Goal: Task Accomplishment & Management: Manage account settings

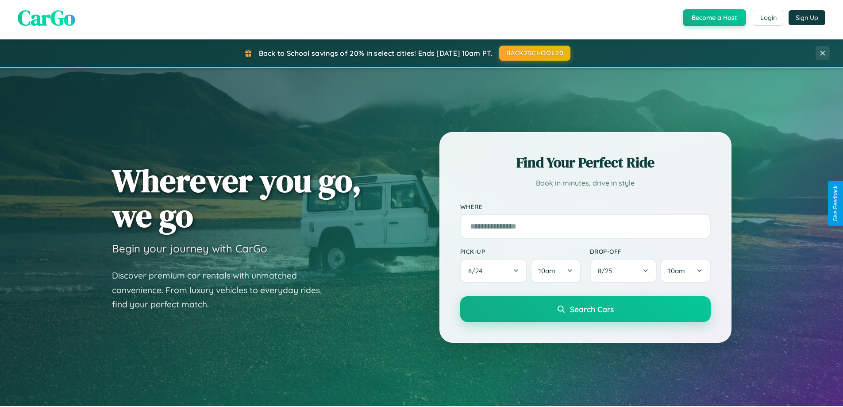
scroll to position [609, 0]
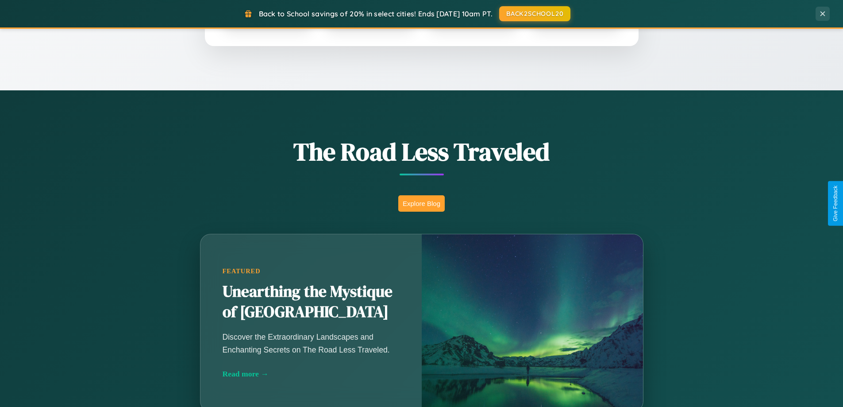
click at [421, 203] on button "Explore Blog" at bounding box center [421, 203] width 46 height 16
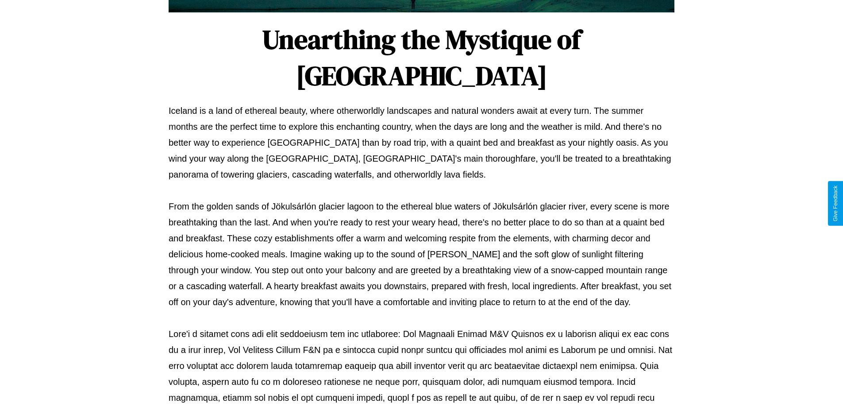
scroll to position [286, 0]
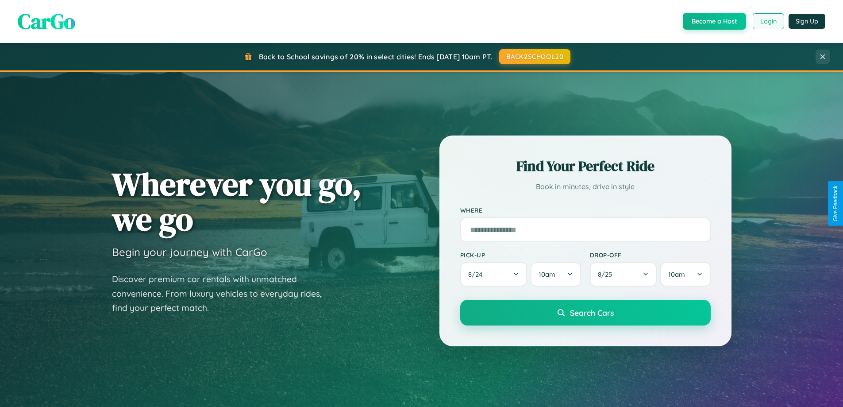
click at [768, 21] on button "Login" at bounding box center [768, 21] width 31 height 16
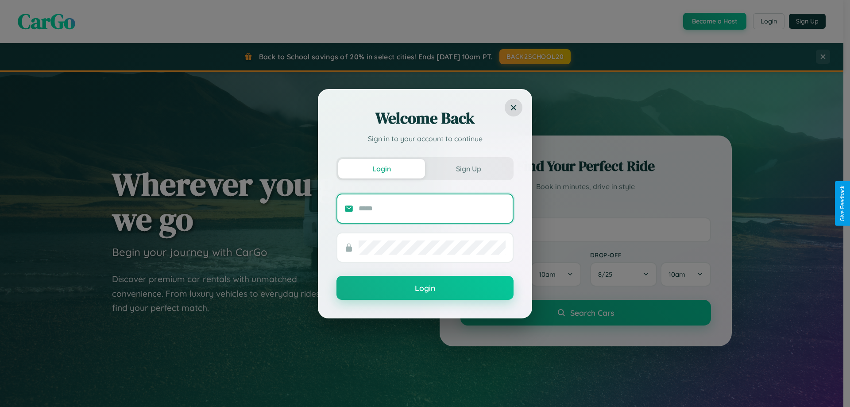
click at [432, 208] on input "text" at bounding box center [431, 208] width 147 height 14
type input "**********"
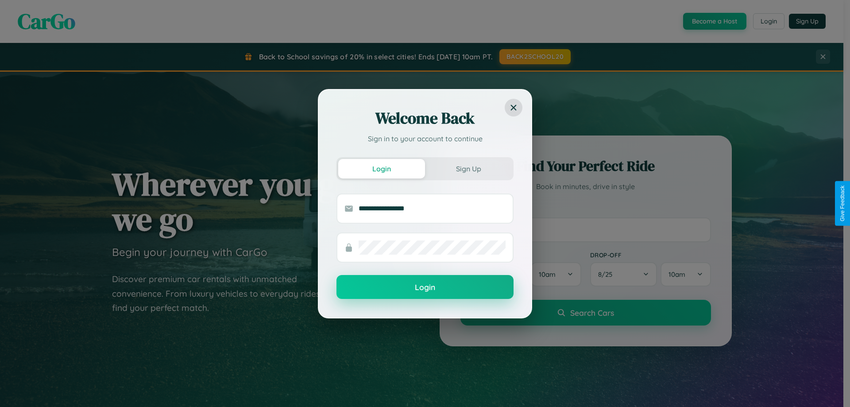
click at [425, 287] on button "Login" at bounding box center [424, 287] width 177 height 24
